Goal: Check status: Verify the current state of an ongoing process or item

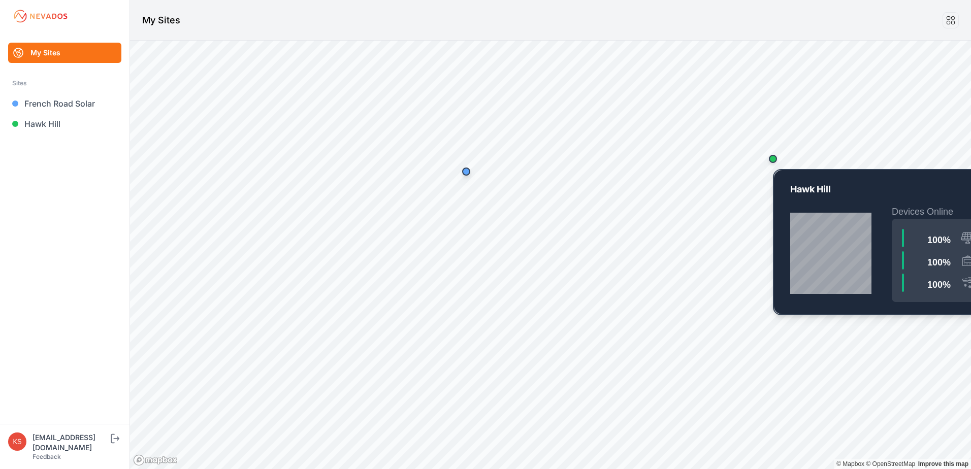
click at [776, 159] on div "Map marker" at bounding box center [773, 159] width 8 height 8
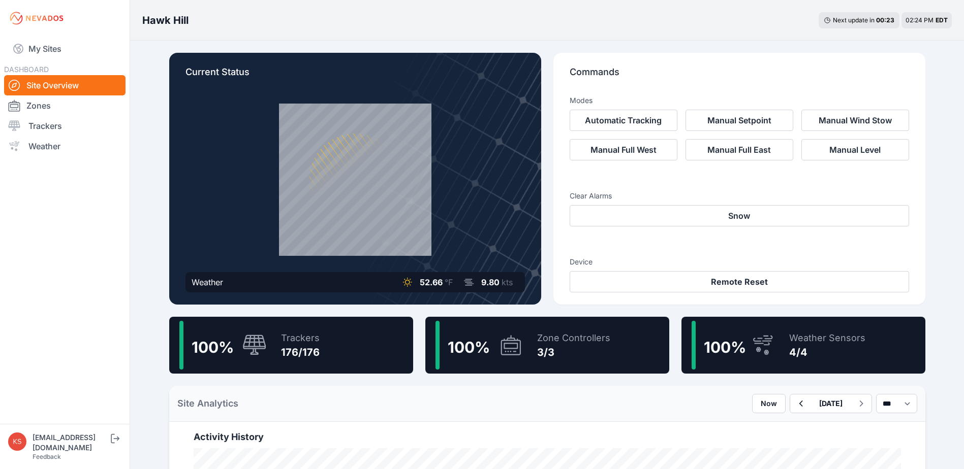
click at [256, 334] on div "100 %" at bounding box center [222, 345] width 87 height 49
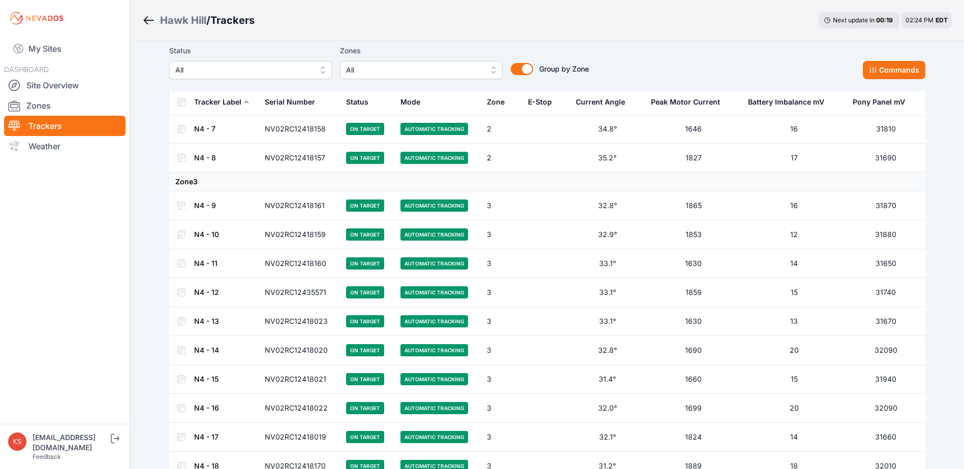
scroll to position [3505, 0]
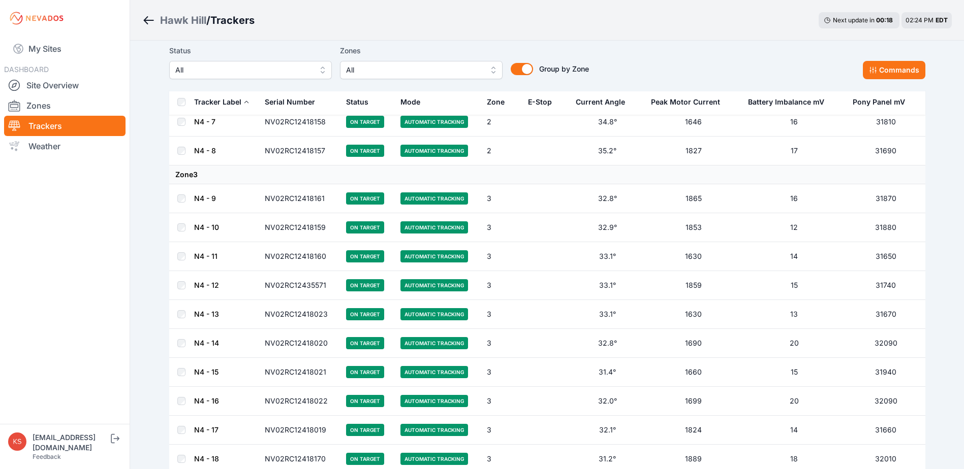
click at [201, 256] on link "N4 - 11" at bounding box center [205, 256] width 23 height 9
